Goal: Find specific page/section: Find specific page/section

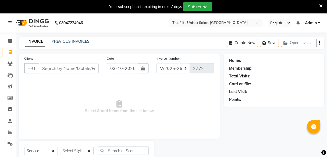
select select "7086"
select select "service"
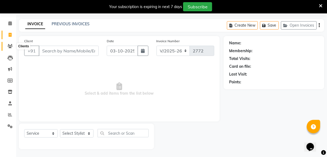
click at [6, 44] on span at bounding box center [9, 46] width 9 height 6
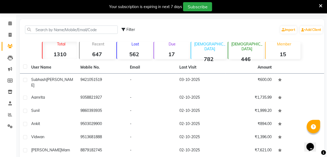
click at [133, 47] on div "Lost 562" at bounding box center [133, 50] width 35 height 17
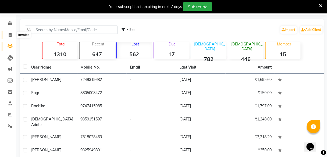
click at [11, 32] on span at bounding box center [9, 35] width 9 height 6
select select "7086"
select select "service"
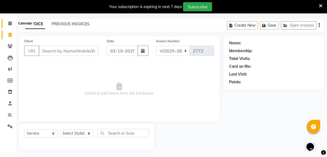
click at [11, 21] on icon at bounding box center [9, 23] width 3 height 4
